Goal: Information Seeking & Learning: Learn about a topic

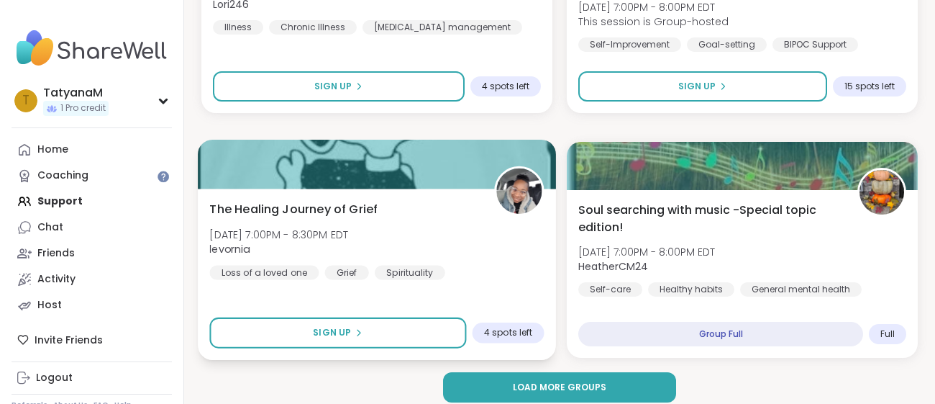
scroll to position [4307, 0]
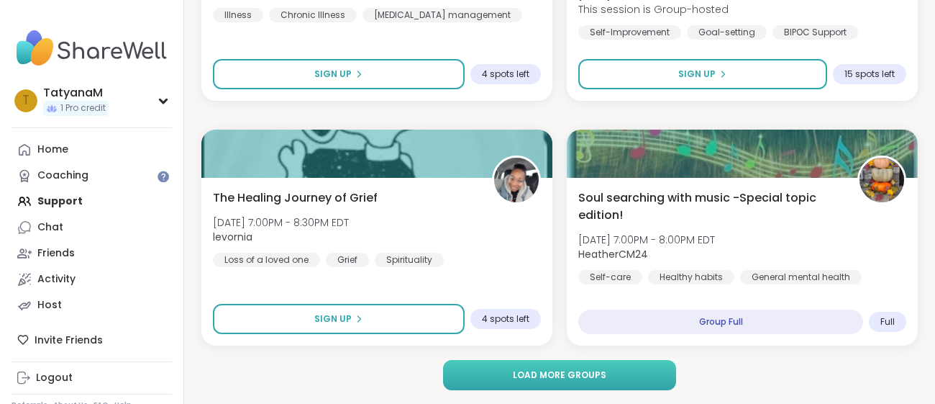
click at [497, 383] on button "Load more groups" at bounding box center [559, 375] width 233 height 30
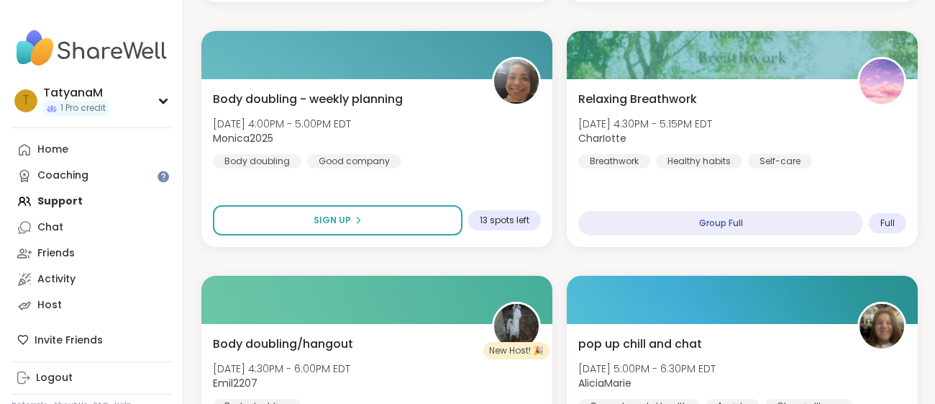
scroll to position [3007, 0]
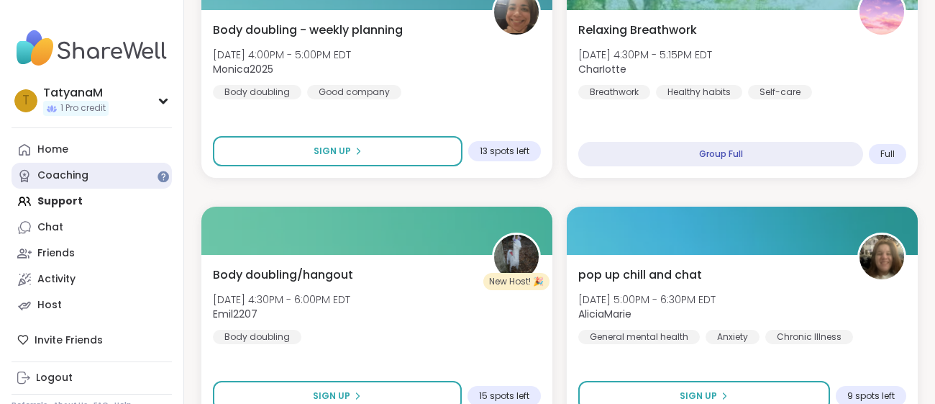
click at [95, 163] on link "Coaching" at bounding box center [92, 176] width 160 height 26
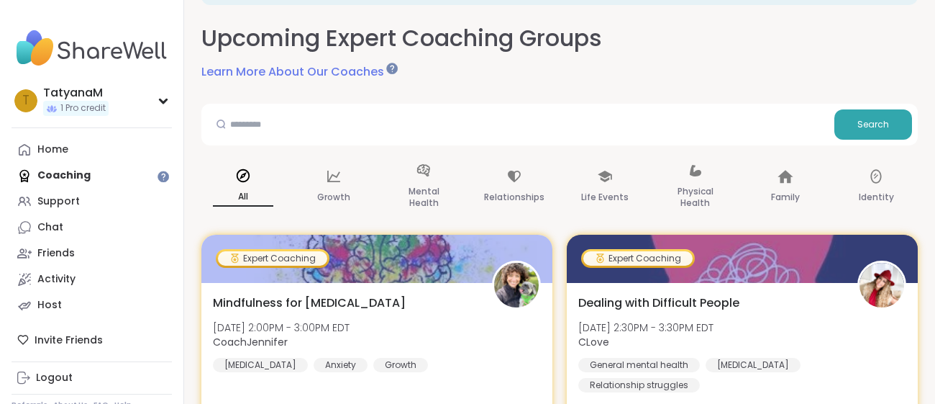
scroll to position [14, 0]
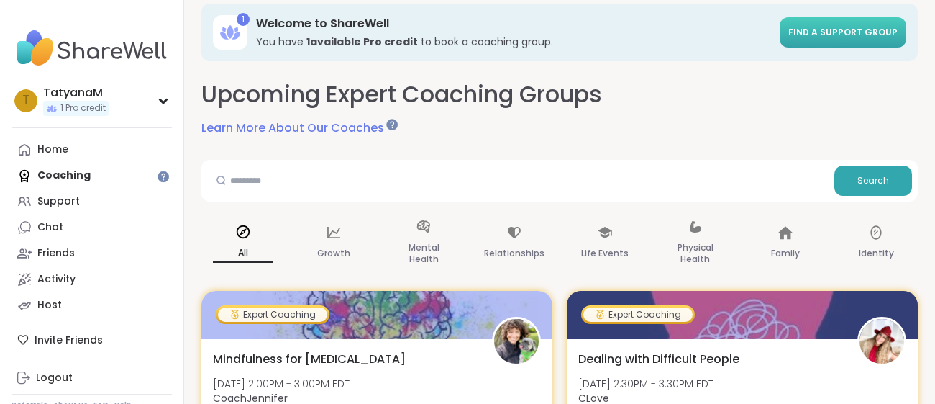
click at [822, 27] on span "Find a support group" at bounding box center [842, 32] width 109 height 12
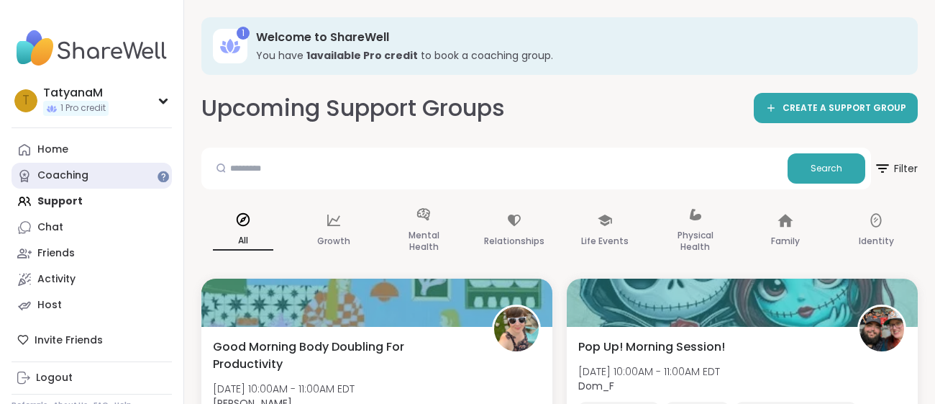
click at [136, 172] on link "Coaching" at bounding box center [92, 176] width 160 height 26
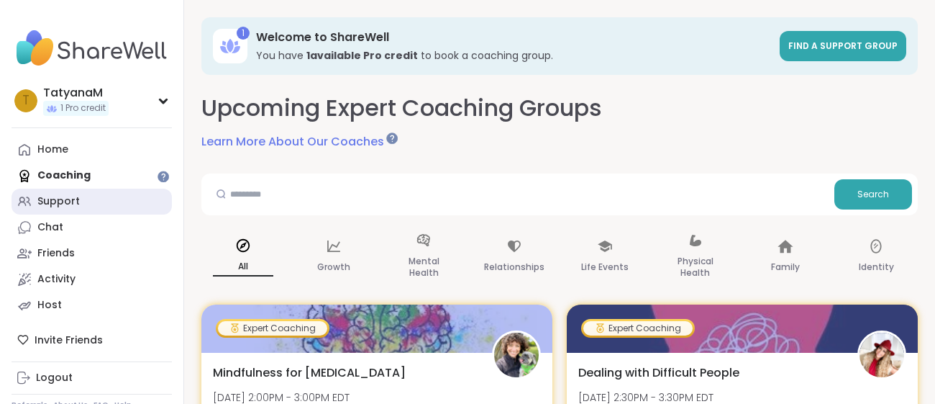
click at [106, 210] on link "Support" at bounding box center [92, 201] width 160 height 26
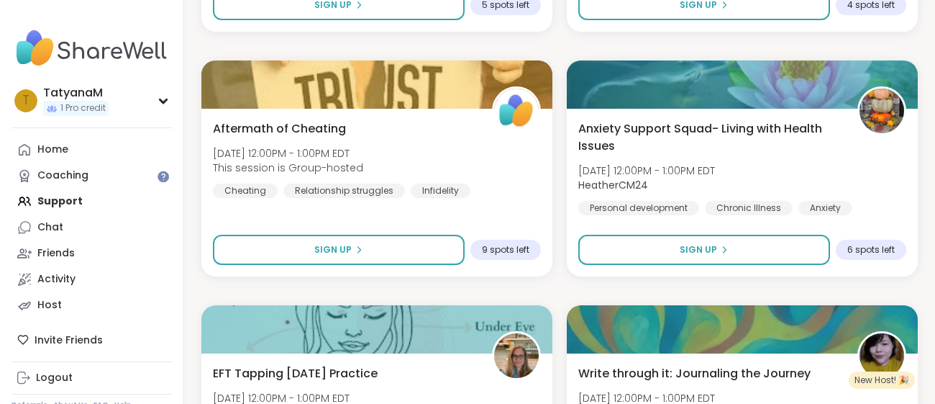
scroll to position [953, 0]
